Goal: Obtain resource: Download file/media

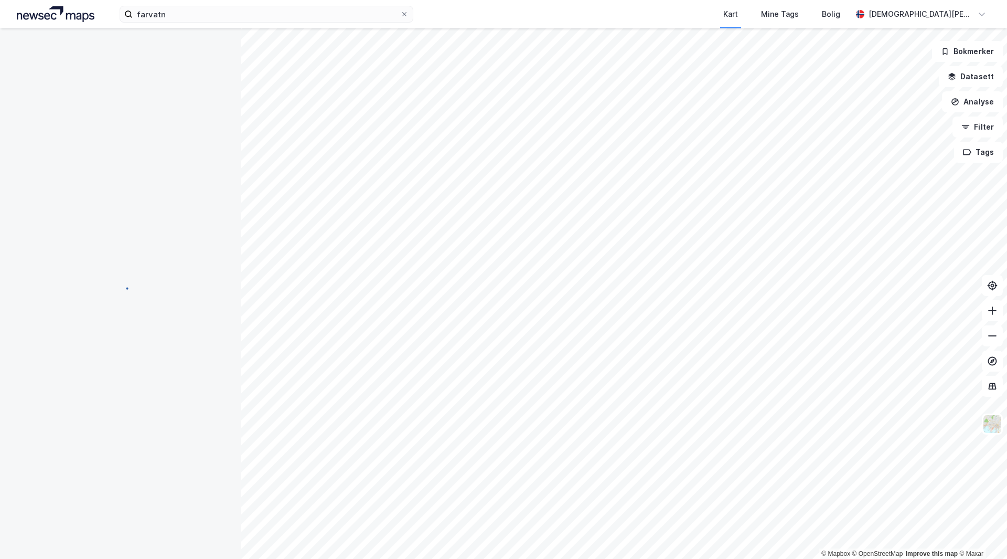
scroll to position [62, 0]
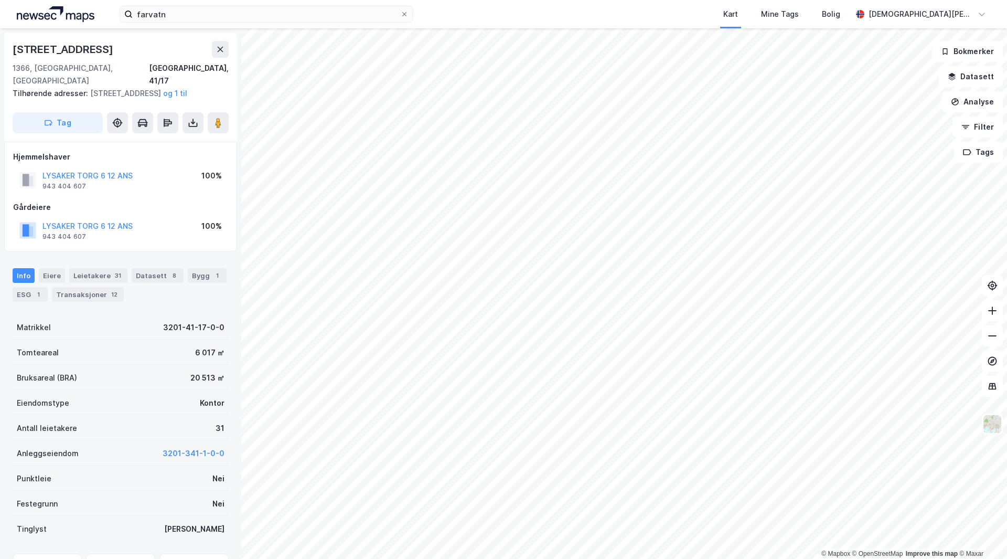
scroll to position [1, 0]
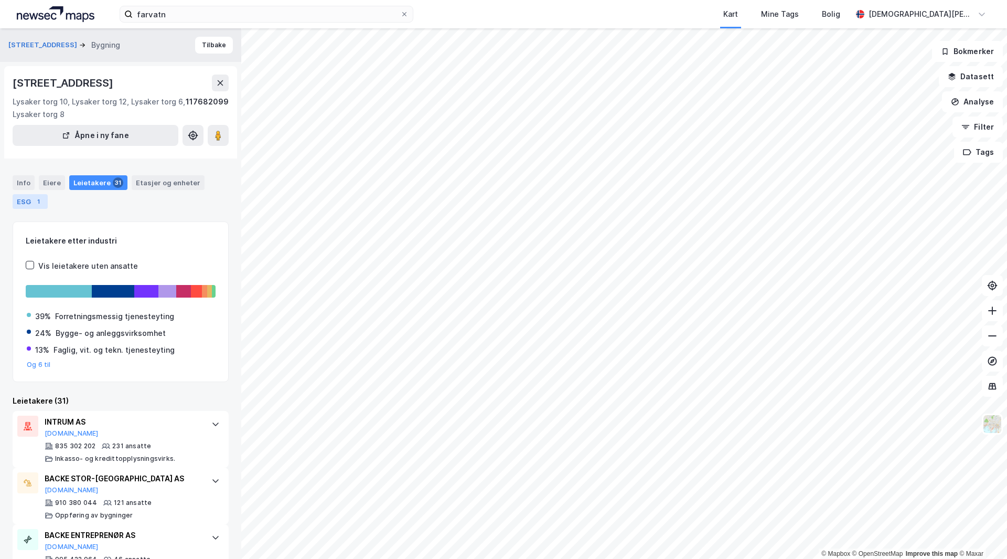
click at [35, 205] on div "1" at bounding box center [38, 201] width 10 height 10
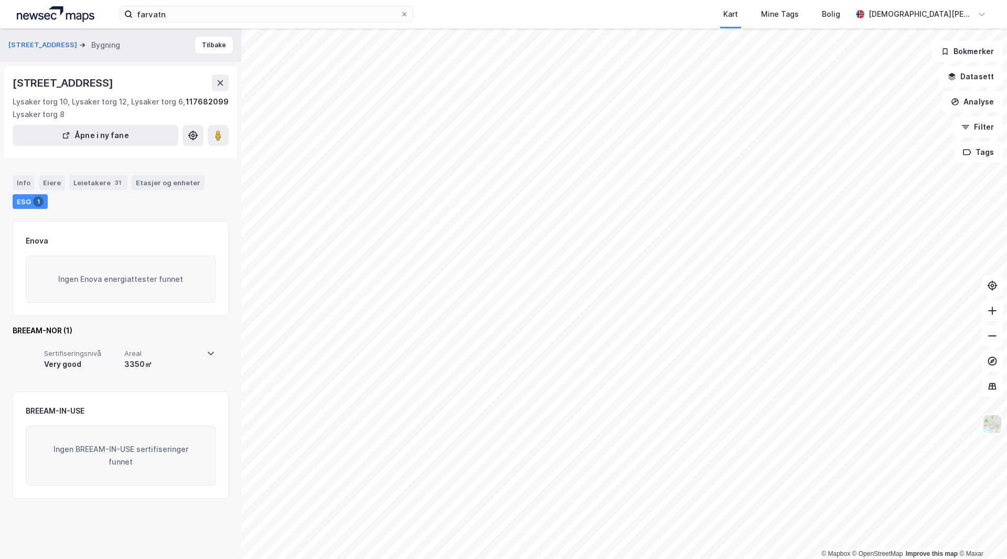
click at [88, 365] on div "Very good" at bounding box center [82, 364] width 76 height 13
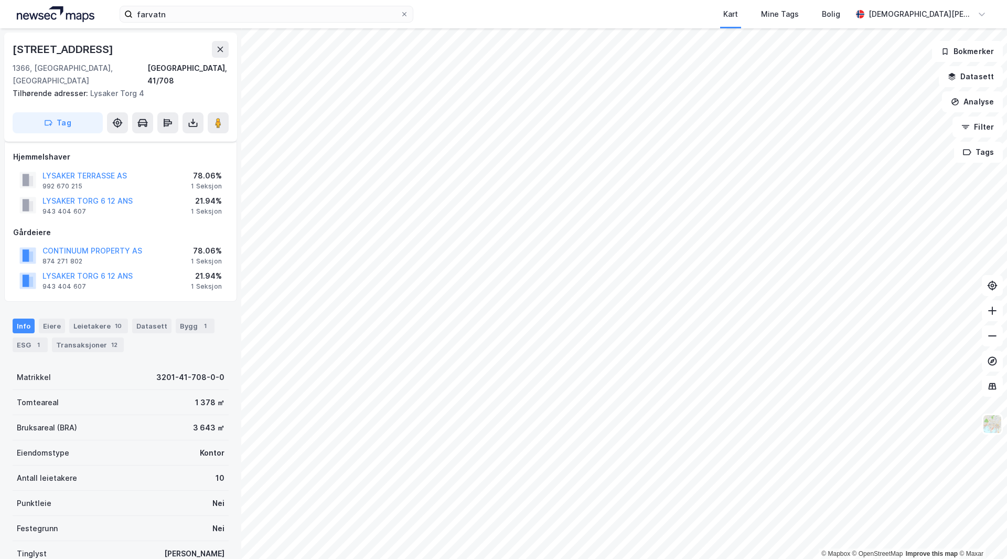
scroll to position [8, 0]
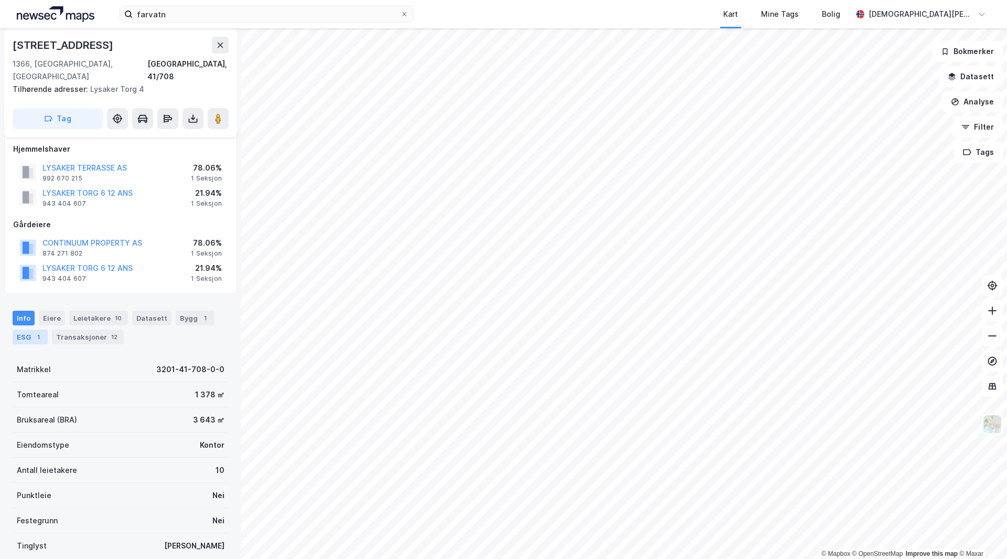
click at [27, 329] on div "ESG 1" at bounding box center [30, 336] width 35 height 15
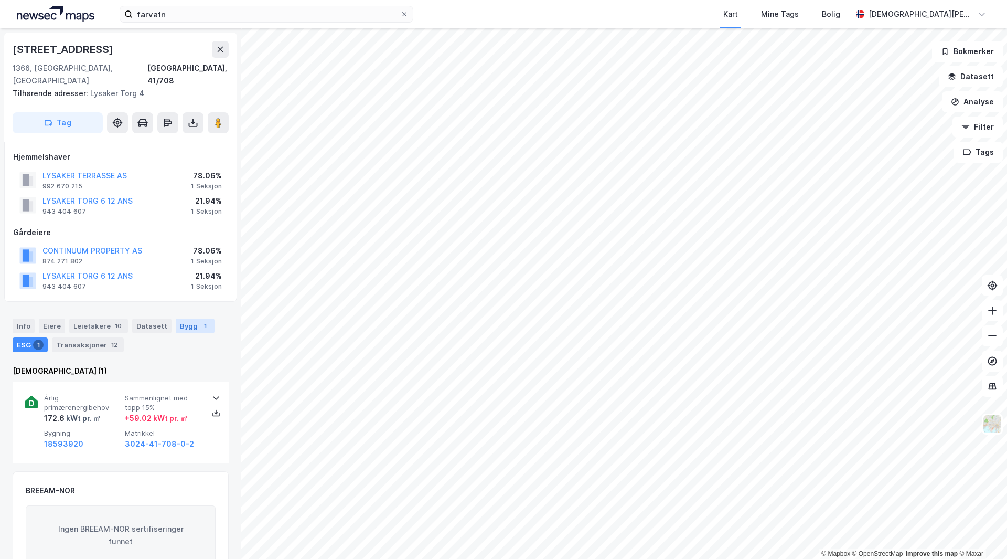
click at [179, 318] on div "Bygg 1" at bounding box center [195, 325] width 39 height 15
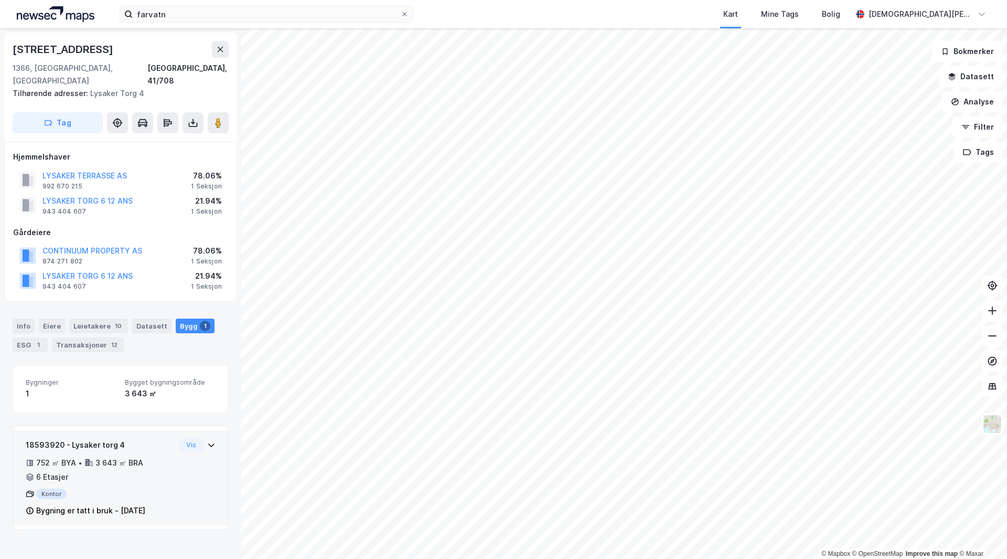
click at [150, 439] on div "18593920 - Lysaker torg 4" at bounding box center [101, 445] width 150 height 13
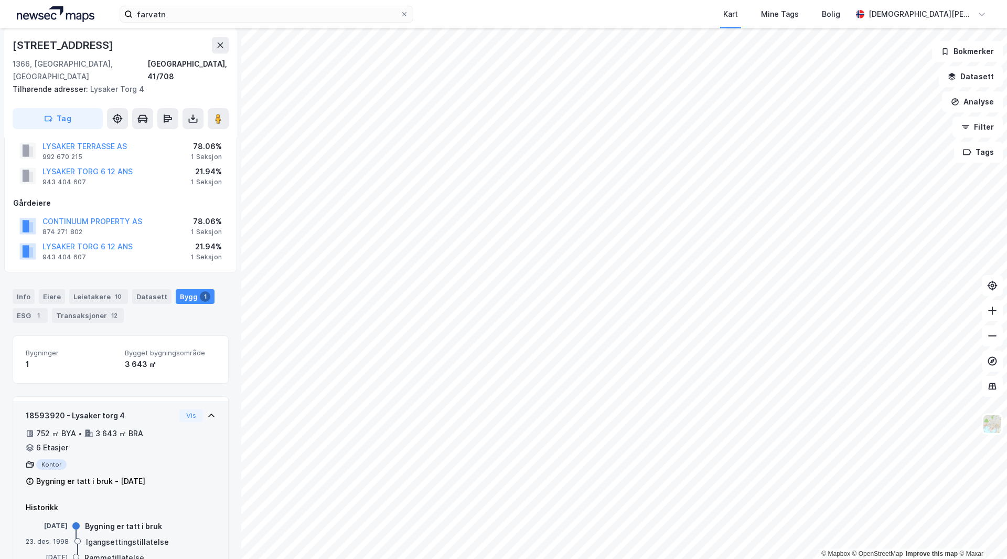
scroll to position [52, 0]
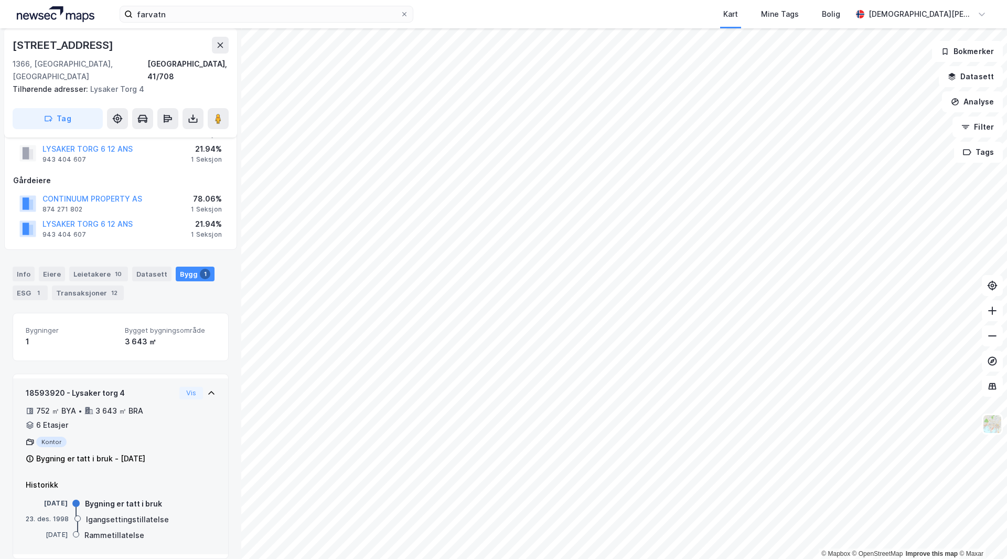
click at [57, 436] on div "Kontor" at bounding box center [101, 441] width 150 height 10
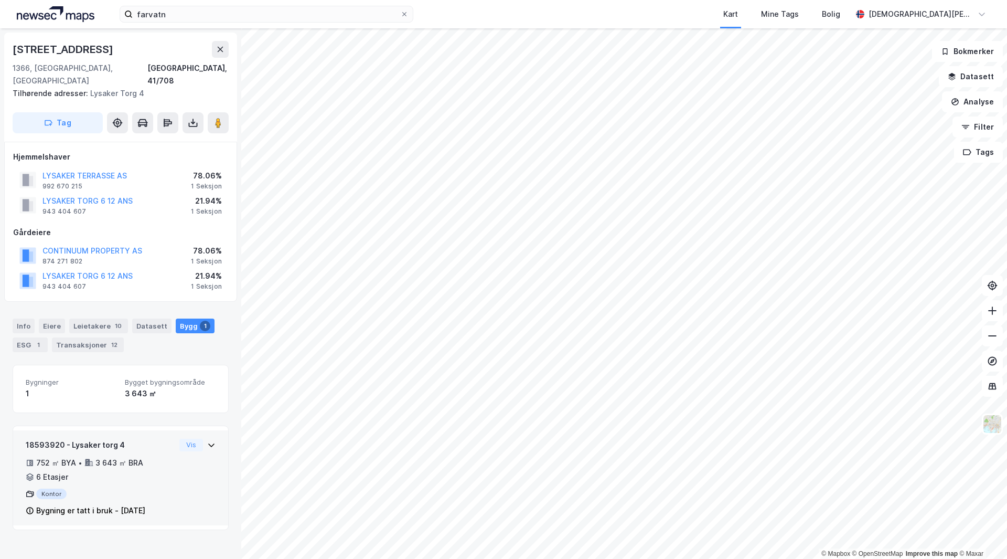
click at [68, 468] on div "752 ㎡ BYA • 3 643 ㎡ BRA • 6 Etasjer" at bounding box center [101, 469] width 150 height 27
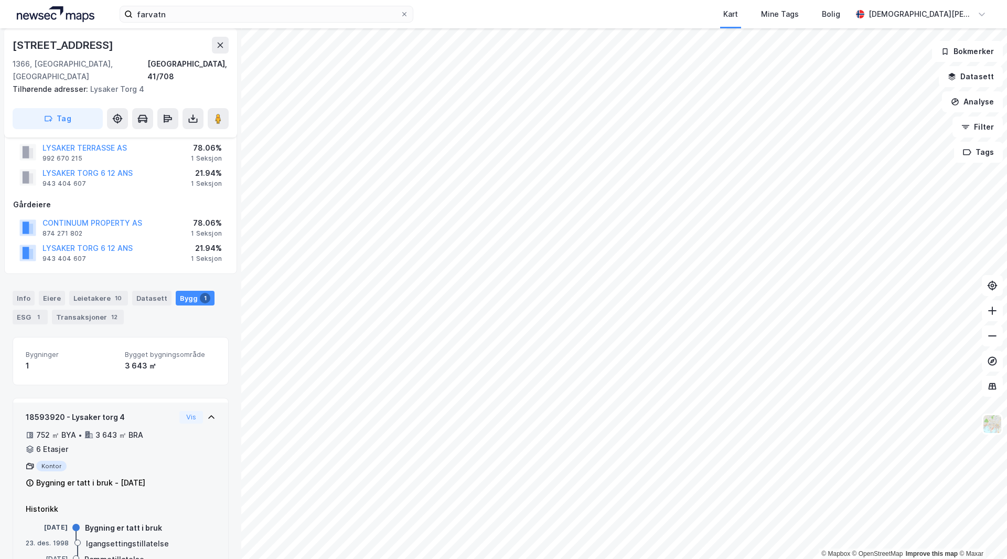
scroll to position [52, 0]
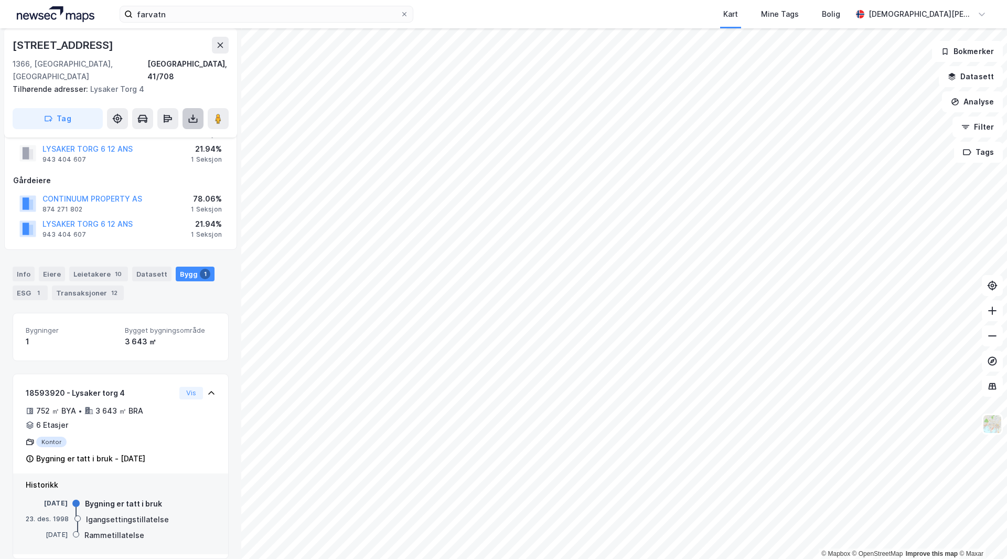
click at [195, 113] on icon at bounding box center [193, 118] width 10 height 10
click at [156, 152] on div "Last ned matrikkelrapport" at bounding box center [154, 156] width 87 height 8
